Goal: Task Accomplishment & Management: Use online tool/utility

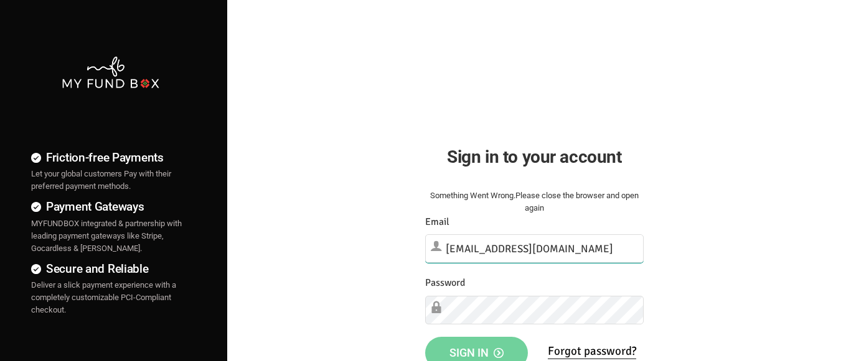
type input "[EMAIL_ADDRESS][DOMAIN_NAME]"
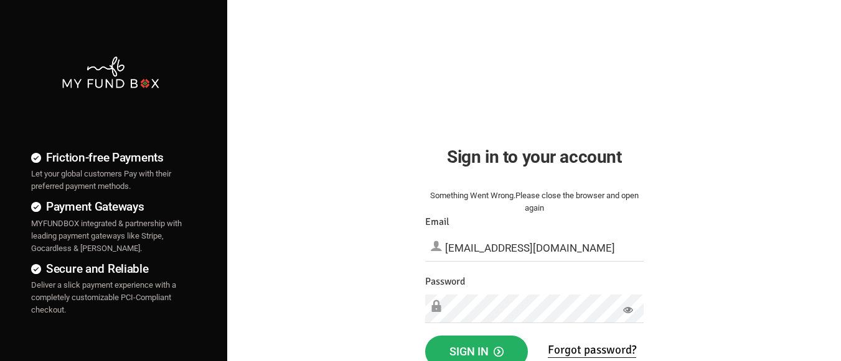
click at [476, 348] on span "Sign in" at bounding box center [476, 351] width 54 height 13
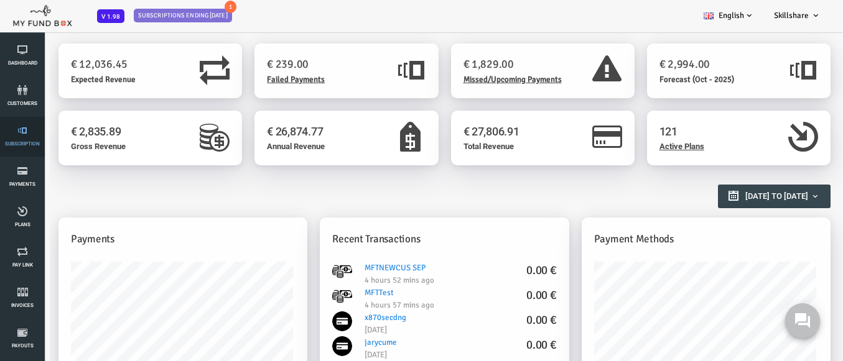
click at [22, 137] on link "Subscription" at bounding box center [22, 137] width 37 height 40
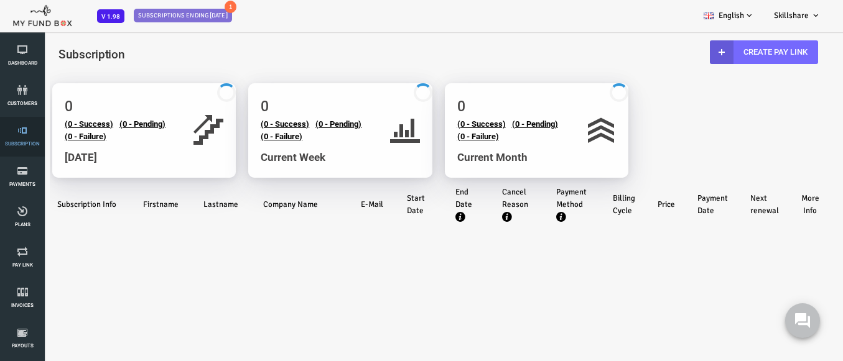
select select "100"
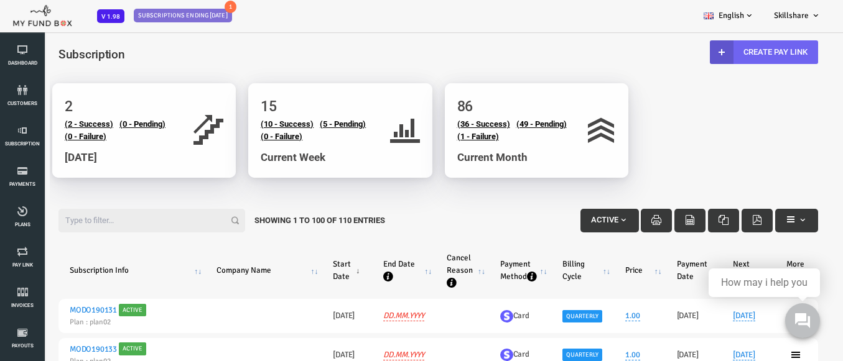
click at [722, 52] on link "Create Pay Link" at bounding box center [730, 52] width 108 height 24
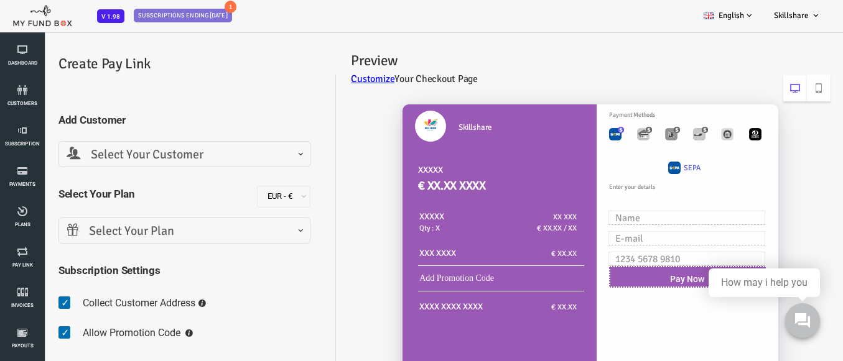
click at [149, 154] on span "Select Your Customer" at bounding box center [151, 155] width 236 height 19
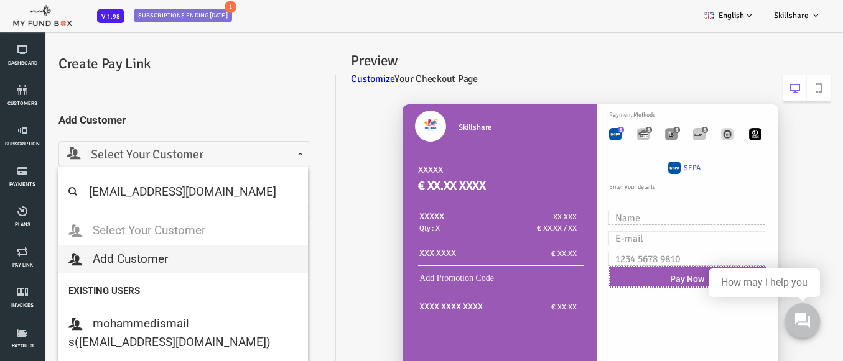
select select "[EMAIL_ADDRESS][DOMAIN_NAME]"
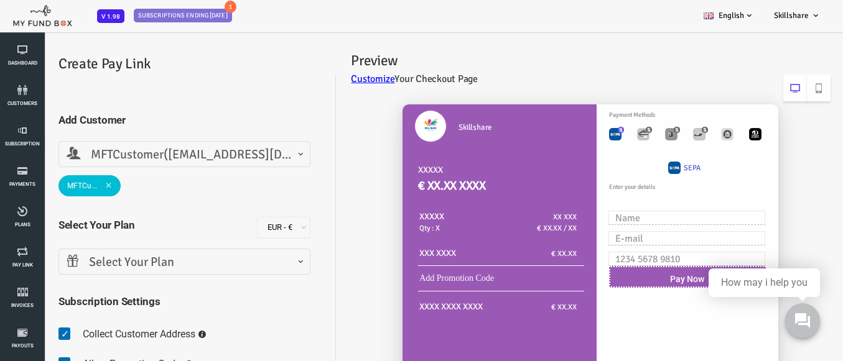
click at [149, 262] on span "Select Your Plan" at bounding box center [151, 262] width 236 height 19
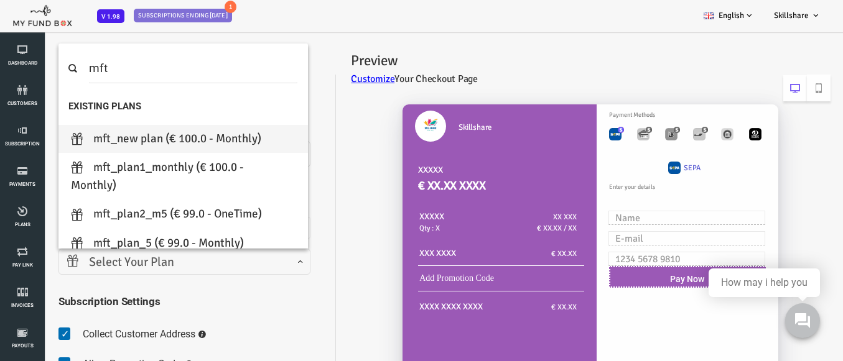
type input "mft"
